Goal: Task Accomplishment & Management: Manage account settings

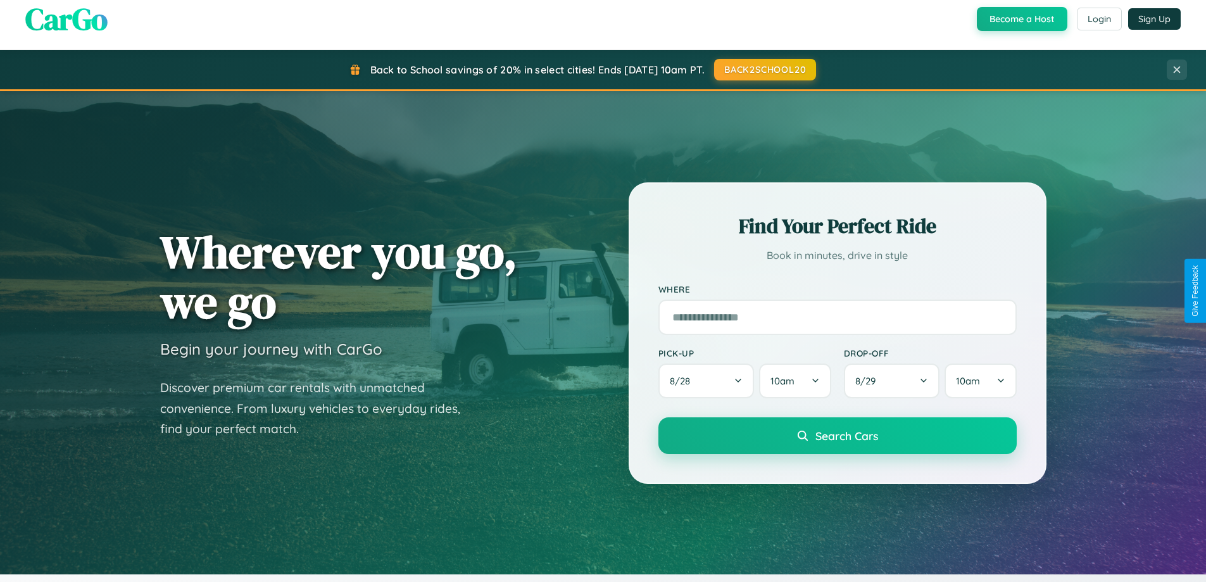
scroll to position [871, 0]
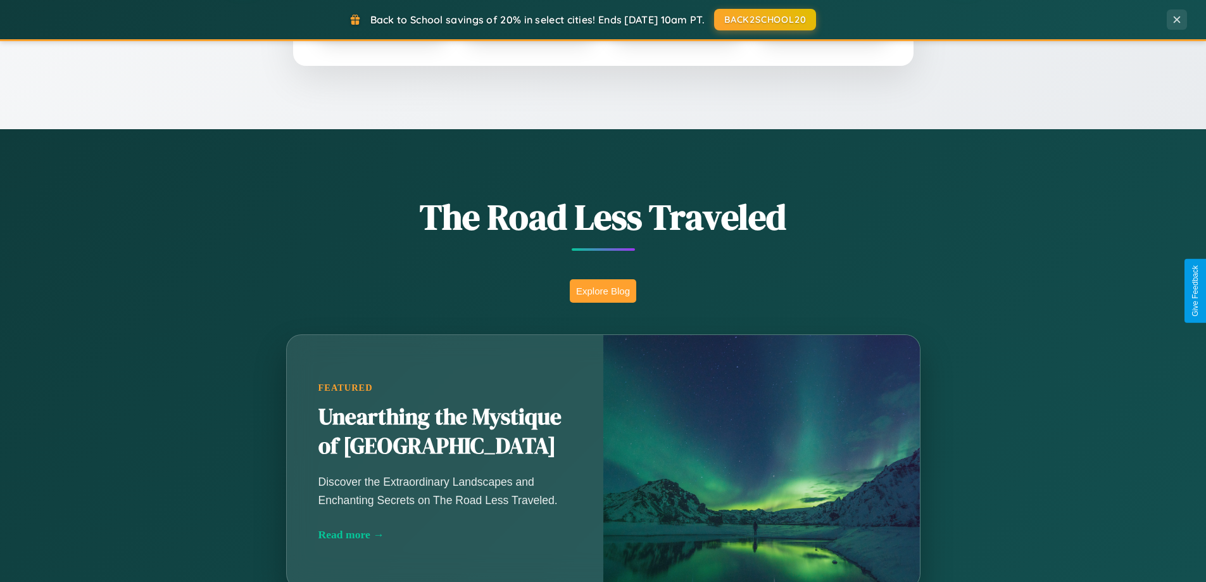
click at [603, 291] on button "Explore Blog" at bounding box center [603, 290] width 66 height 23
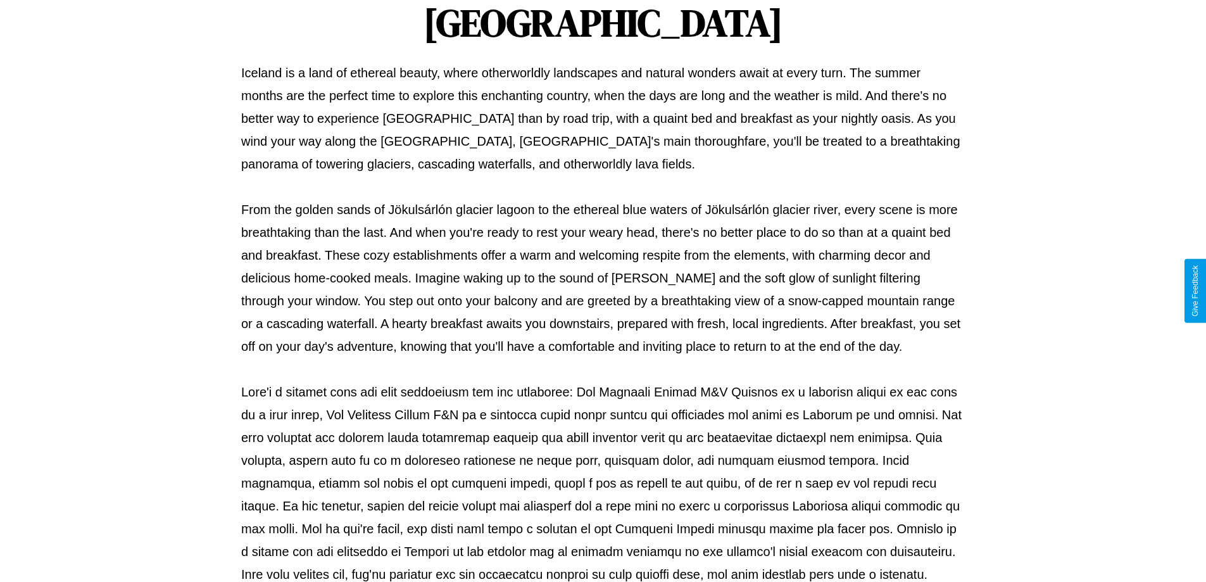
scroll to position [410, 0]
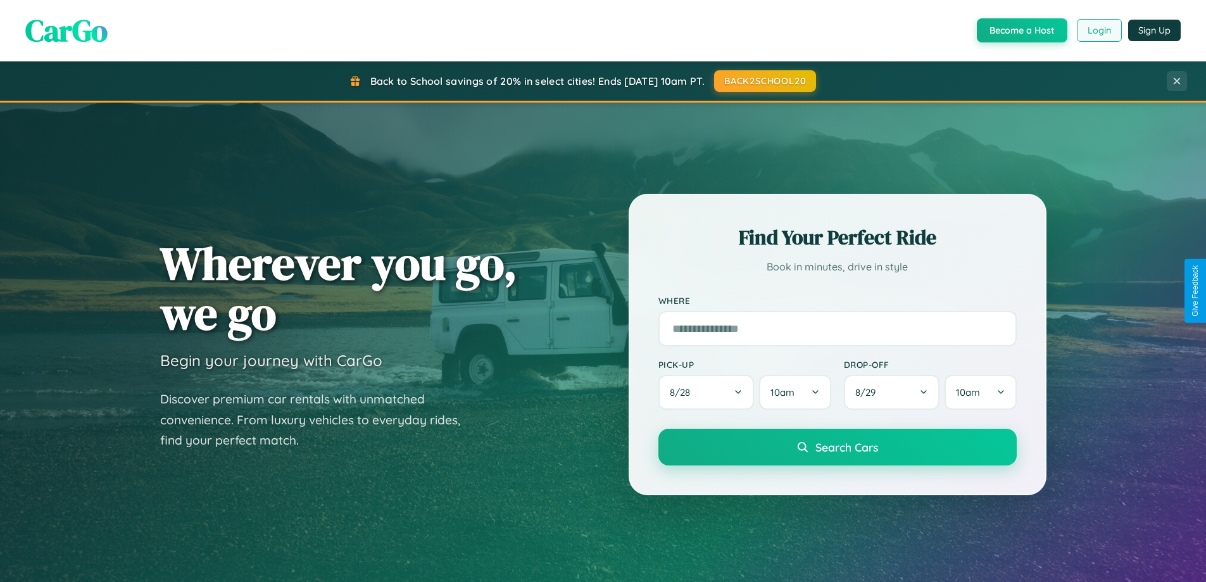
click at [1098, 30] on button "Login" at bounding box center [1099, 30] width 45 height 23
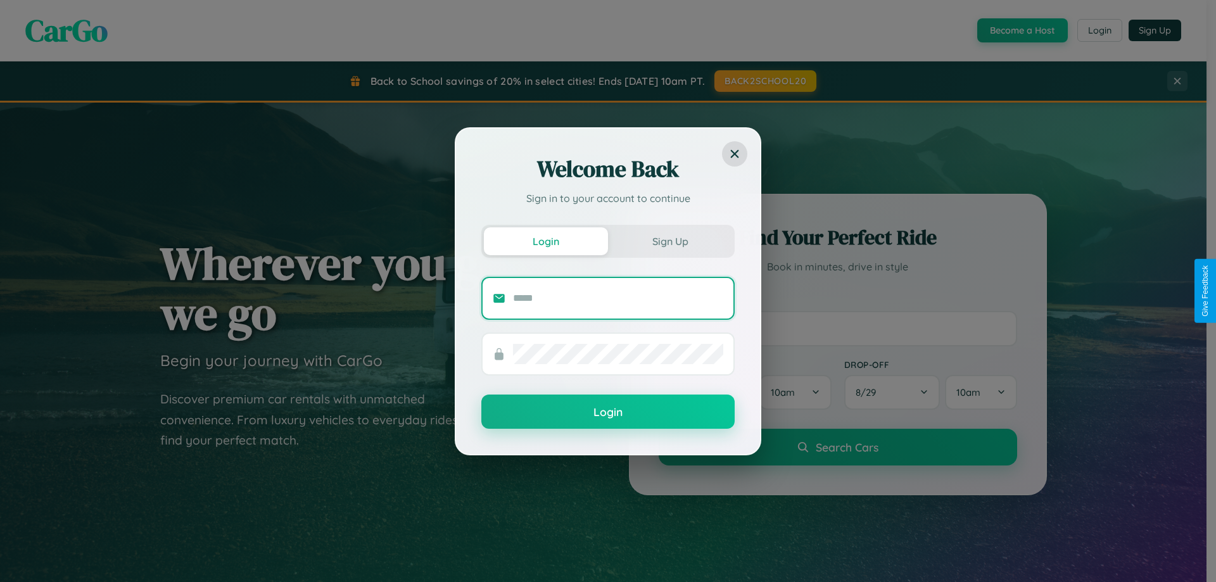
click at [618, 298] on input "text" at bounding box center [618, 298] width 210 height 20
type input "**********"
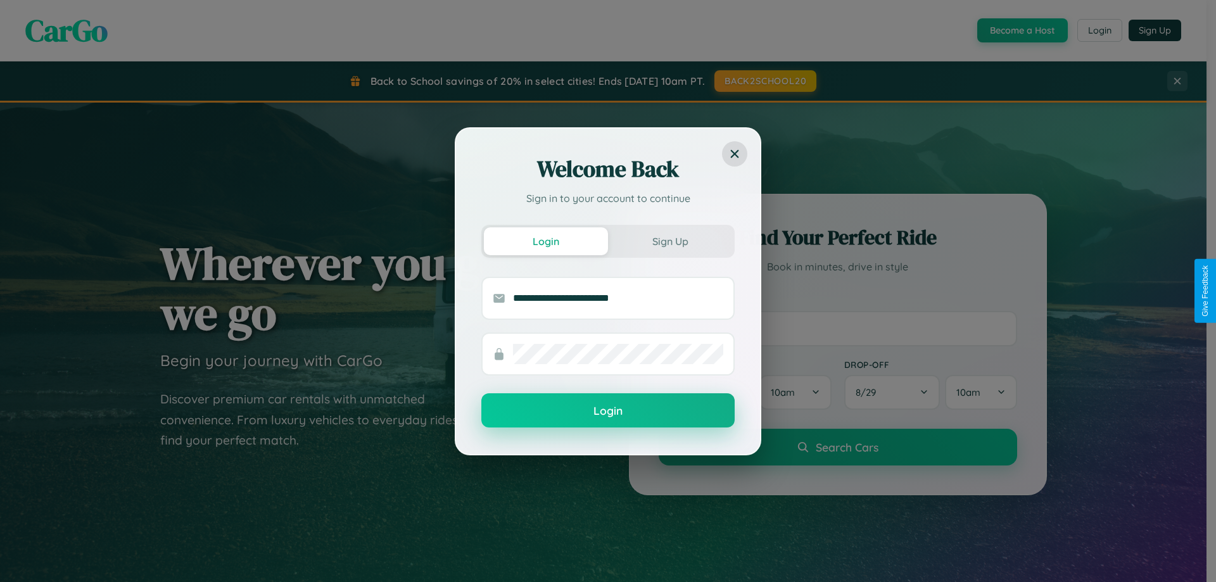
click at [608, 410] on button "Login" at bounding box center [607, 410] width 253 height 34
